Goal: Task Accomplishment & Management: Use online tool/utility

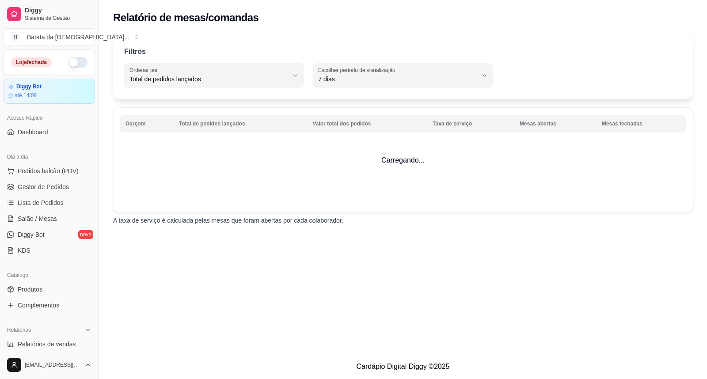
select select "TOTAL_OF_ORDERS"
select select "7"
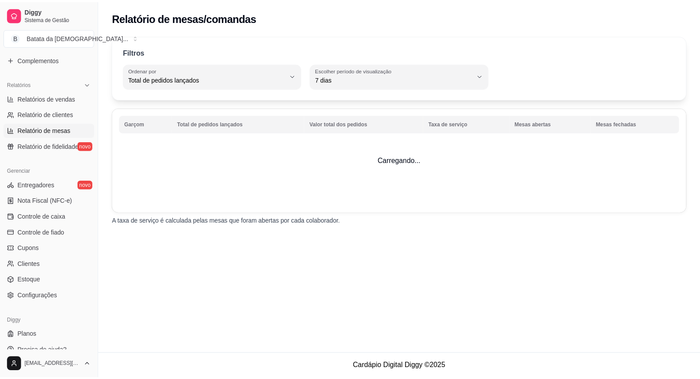
scroll to position [256, 0]
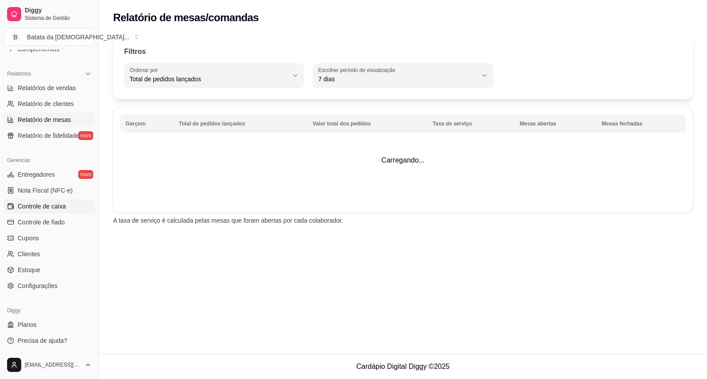
click at [56, 200] on link "Controle de caixa" at bounding box center [50, 206] width 92 height 14
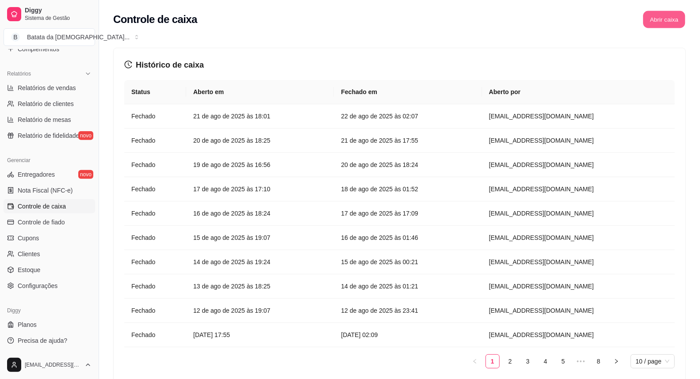
click at [661, 21] on button "Abrir caixa" at bounding box center [664, 19] width 42 height 17
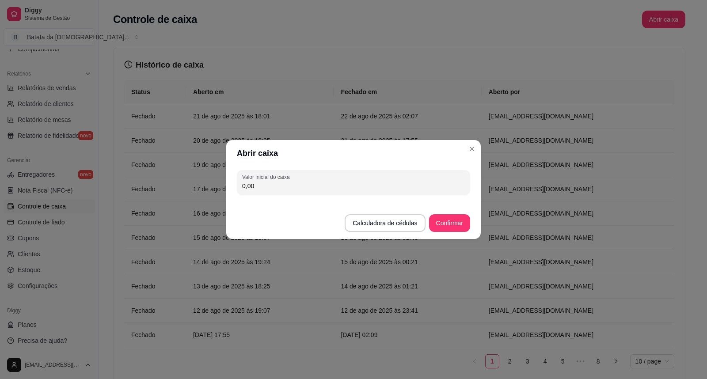
click at [257, 187] on input "0,00" at bounding box center [353, 186] width 223 height 9
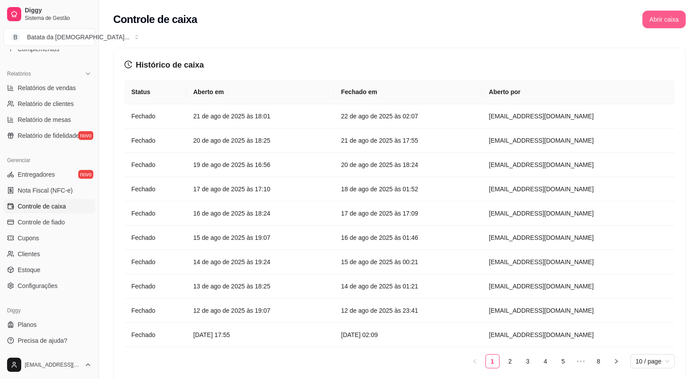
click at [666, 27] on button "Abrir caixa" at bounding box center [663, 20] width 43 height 18
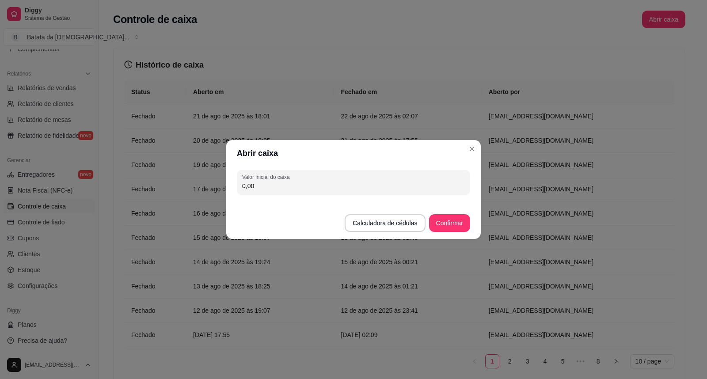
click at [270, 187] on input "0,00" at bounding box center [353, 186] width 223 height 9
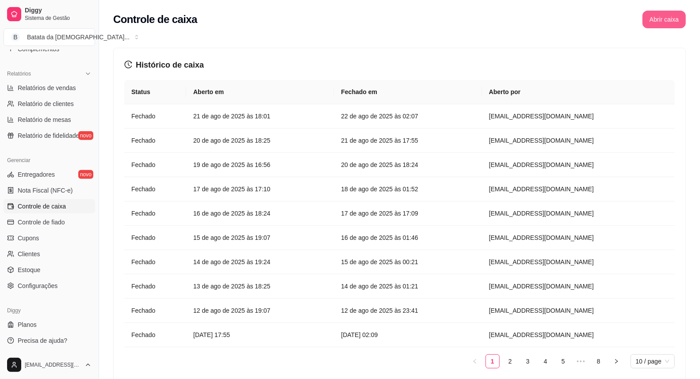
click at [665, 19] on button "Abrir caixa" at bounding box center [663, 20] width 43 height 18
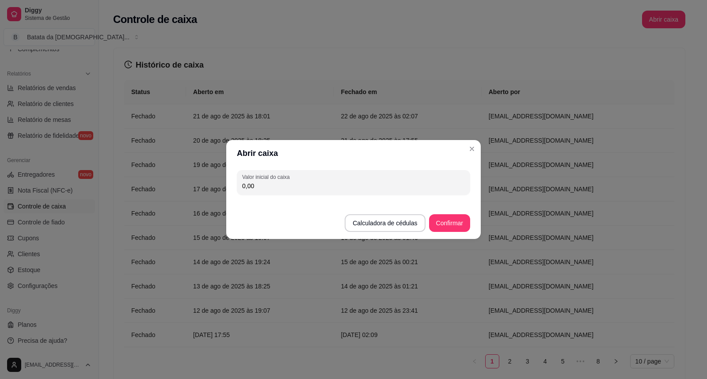
click at [296, 185] on input "0,00" at bounding box center [353, 186] width 223 height 9
type input "112,30"
click at [453, 227] on button "Confirmar" at bounding box center [450, 223] width 40 height 17
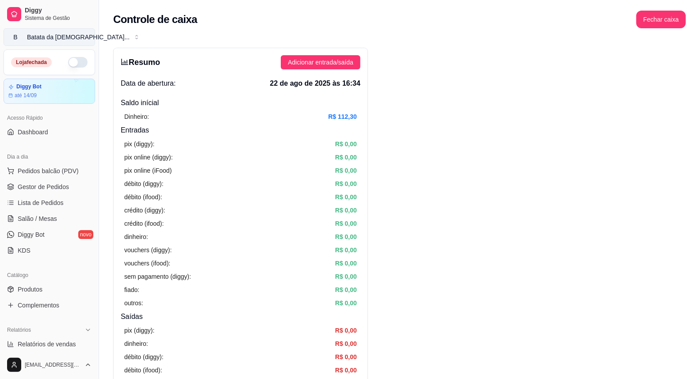
drag, startPoint x: 70, startPoint y: 59, endPoint x: 63, endPoint y: 43, distance: 17.2
click at [69, 58] on button "button" at bounding box center [77, 62] width 19 height 11
